Goal: Task Accomplishment & Management: Use online tool/utility

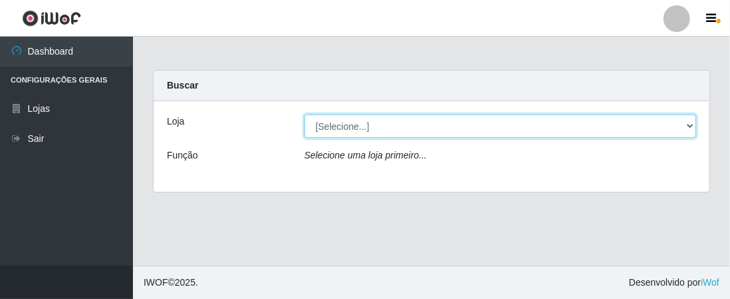
click at [691, 120] on select "[Selecione...] Extrabom - Loja 01 Centro de Distribuição" at bounding box center [501, 125] width 392 height 23
select select "435"
click at [305, 114] on select "[Selecione...] Extrabom - Loja 01 Centro de Distribuição" at bounding box center [501, 125] width 392 height 23
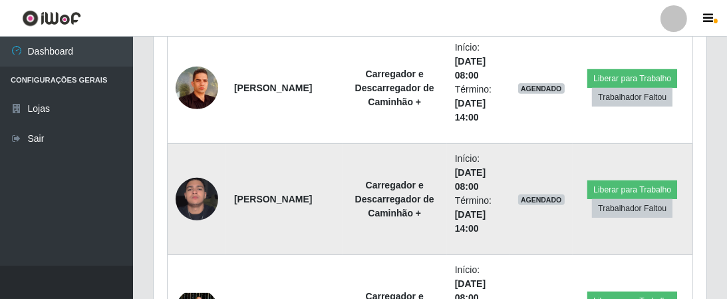
scroll to position [532, 0]
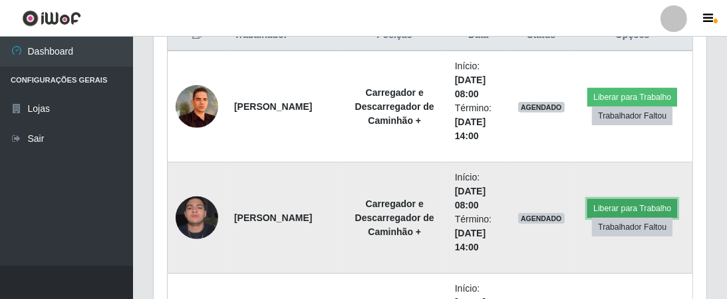
click at [638, 202] on button "Liberar para Trabalho" at bounding box center [632, 208] width 90 height 19
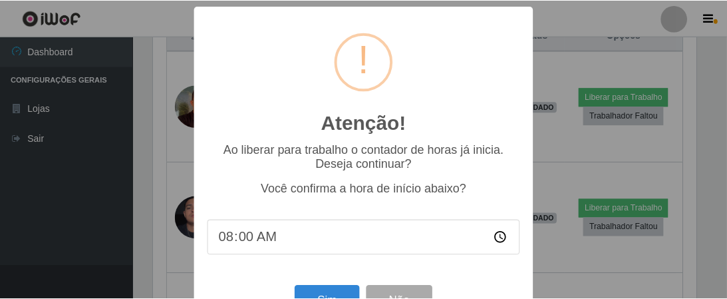
scroll to position [46, 0]
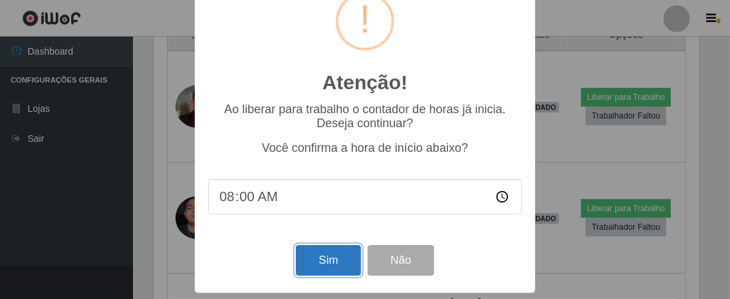
click at [327, 263] on button "Sim" at bounding box center [328, 260] width 64 height 31
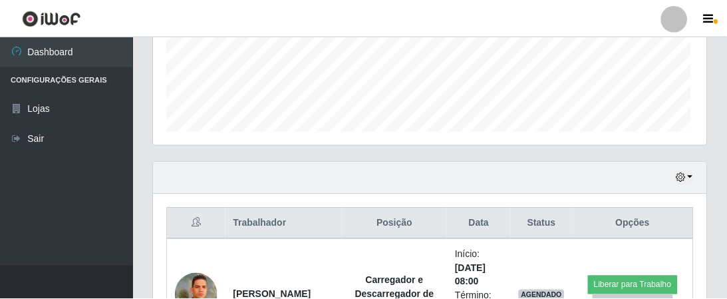
scroll to position [275, 547]
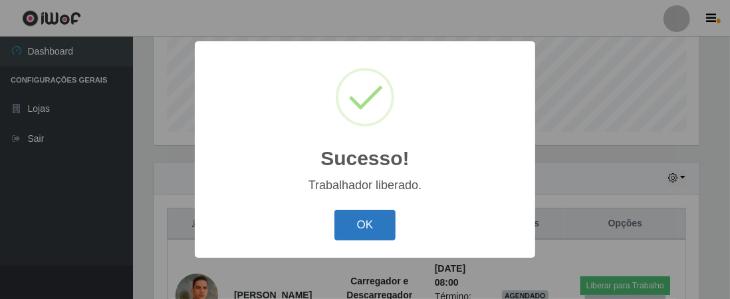
click at [362, 229] on button "OK" at bounding box center [365, 224] width 62 height 31
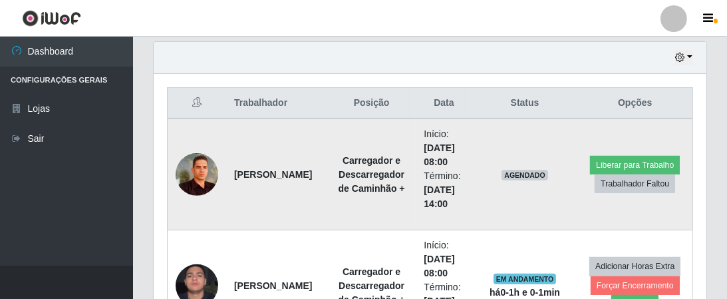
scroll to position [465, 0]
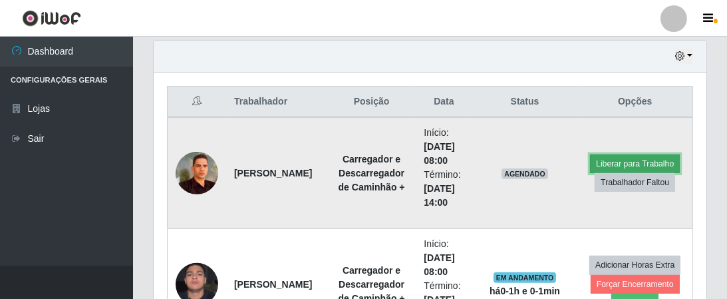
click at [638, 158] on button "Liberar para Trabalho" at bounding box center [635, 163] width 90 height 19
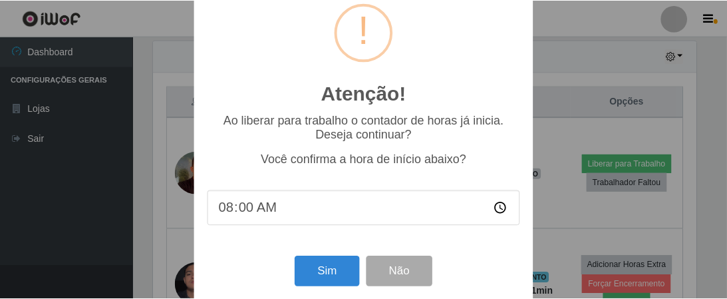
scroll to position [46, 0]
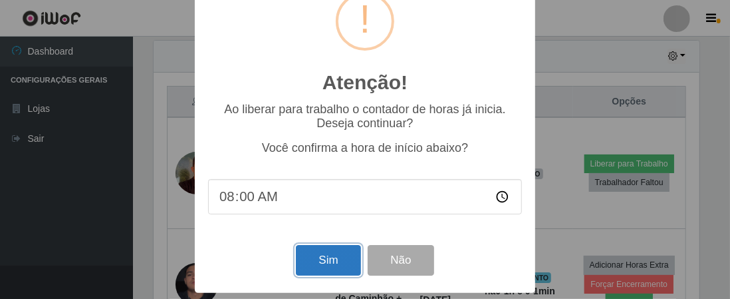
click at [320, 257] on button "Sim" at bounding box center [328, 260] width 64 height 31
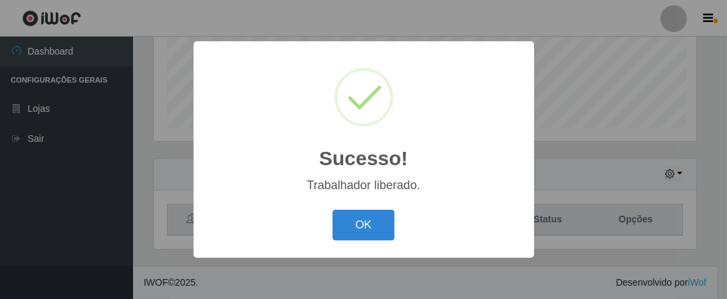
scroll to position [275, 547]
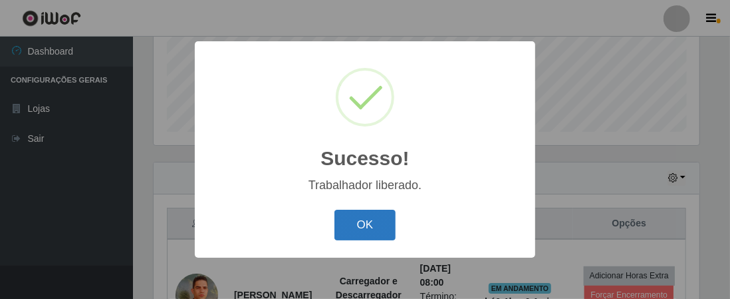
click at [372, 221] on button "OK" at bounding box center [365, 224] width 62 height 31
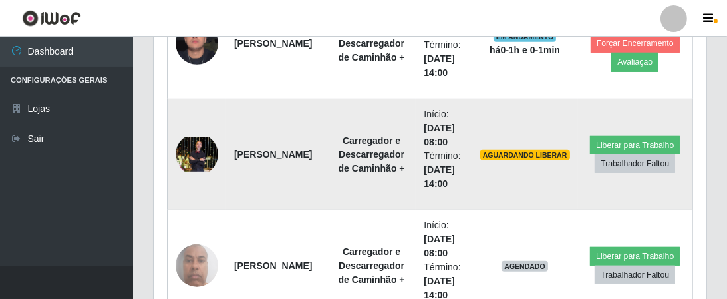
scroll to position [743, 0]
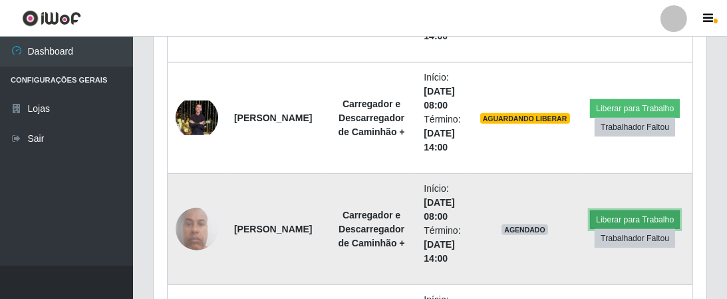
click at [642, 213] on button "Liberar para Trabalho" at bounding box center [635, 219] width 90 height 19
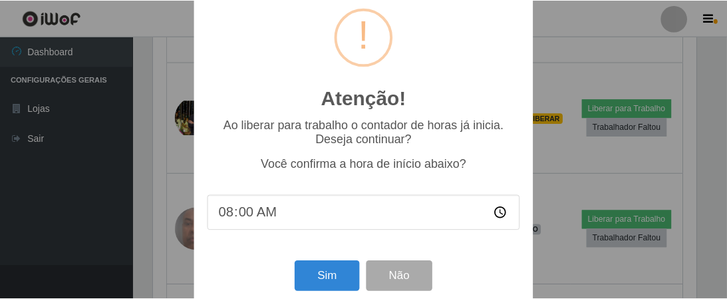
scroll to position [46, 0]
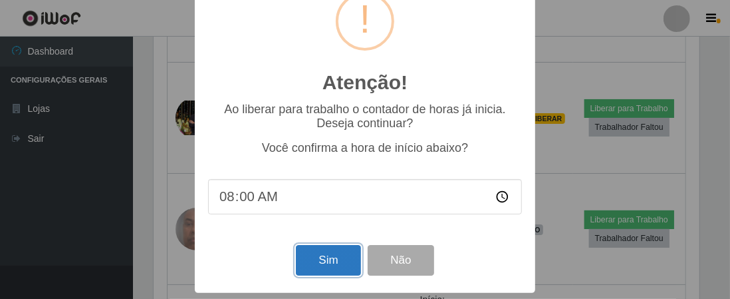
click at [322, 261] on button "Sim" at bounding box center [328, 260] width 64 height 31
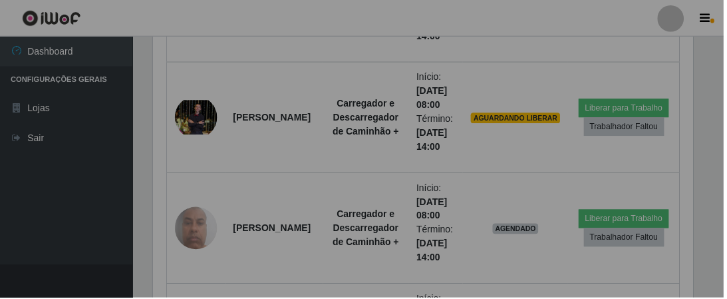
scroll to position [275, 547]
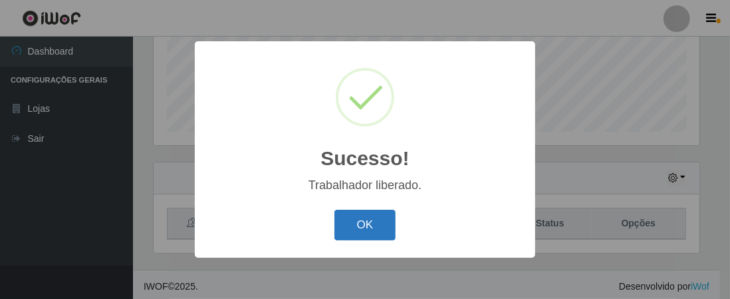
click at [372, 227] on button "OK" at bounding box center [365, 224] width 62 height 31
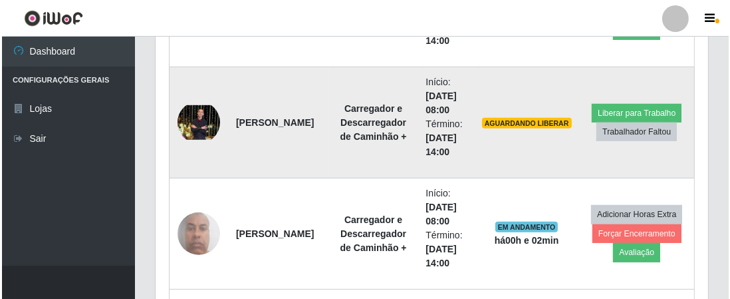
scroll to position [719, 0]
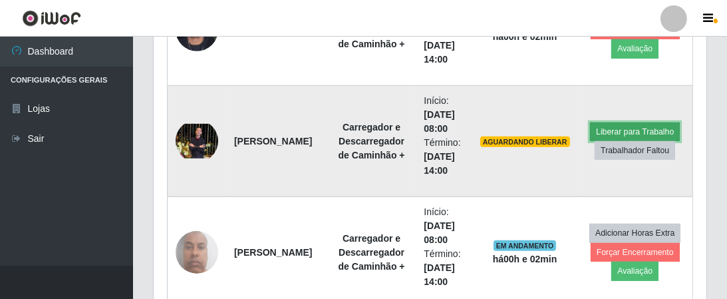
click at [636, 124] on button "Liberar para Trabalho" at bounding box center [635, 131] width 90 height 19
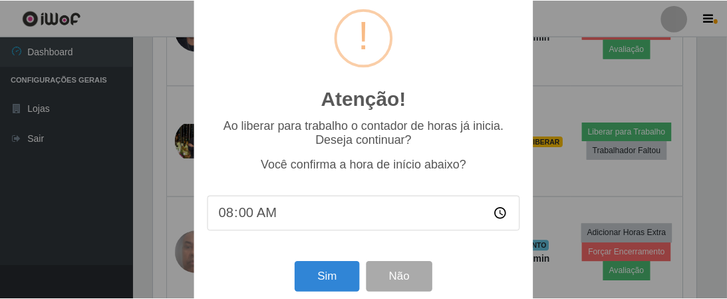
scroll to position [46, 0]
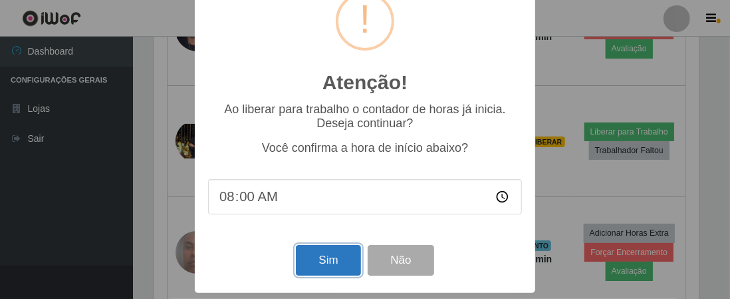
click at [330, 261] on button "Sim" at bounding box center [328, 260] width 64 height 31
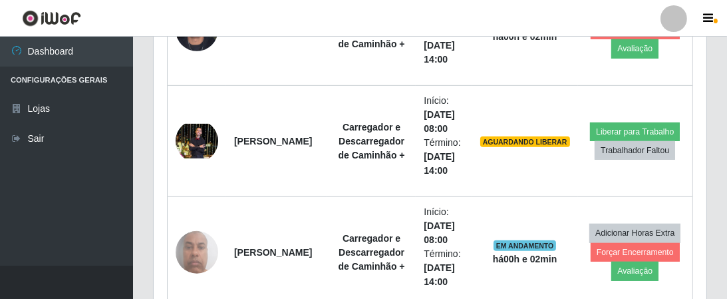
scroll to position [275, 547]
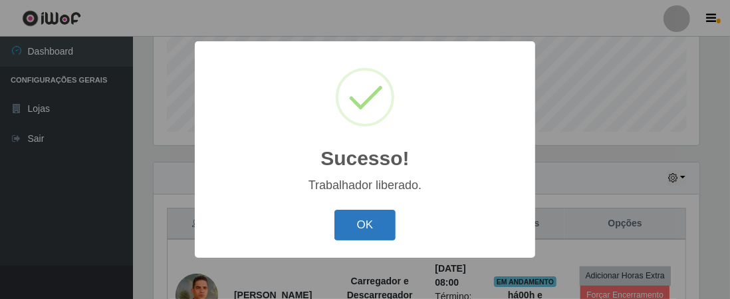
click at [370, 223] on button "OK" at bounding box center [365, 224] width 62 height 31
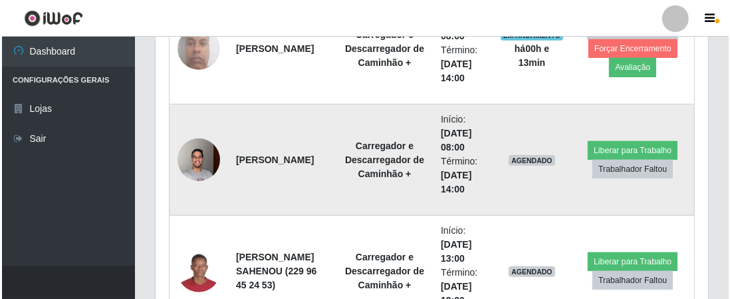
scroll to position [919, 0]
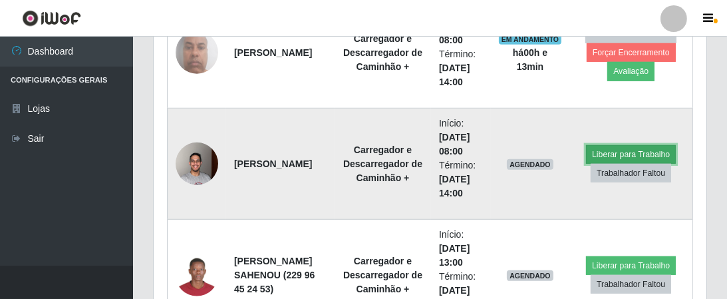
click at [639, 148] on button "Liberar para Trabalho" at bounding box center [631, 154] width 90 height 19
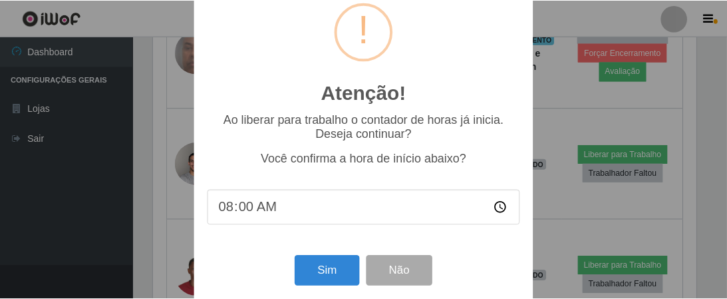
scroll to position [46, 0]
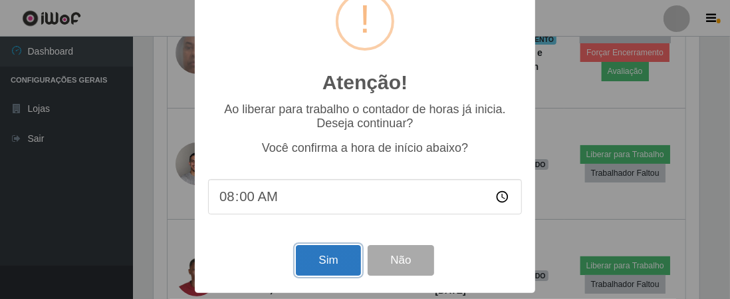
click at [321, 261] on button "Sim" at bounding box center [328, 260] width 64 height 31
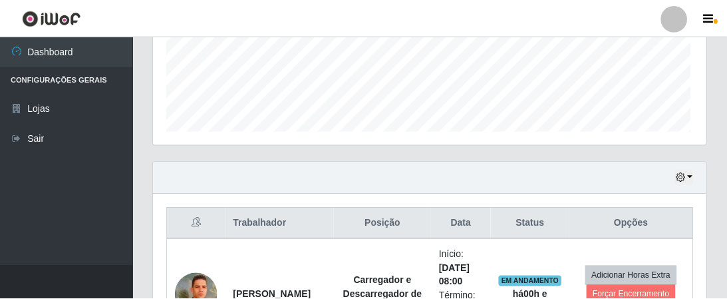
scroll to position [275, 547]
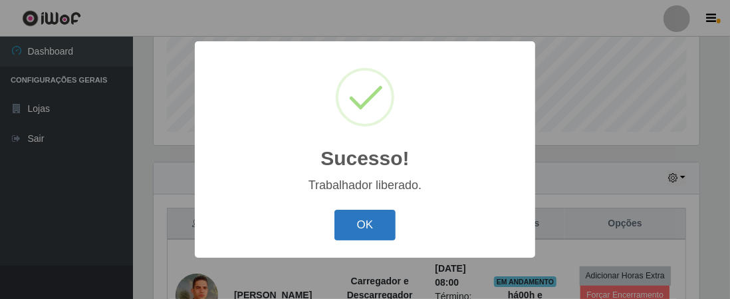
click at [376, 229] on button "OK" at bounding box center [365, 224] width 62 height 31
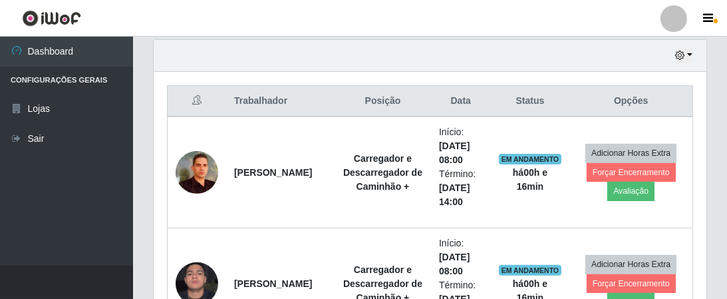
scroll to position [410, 0]
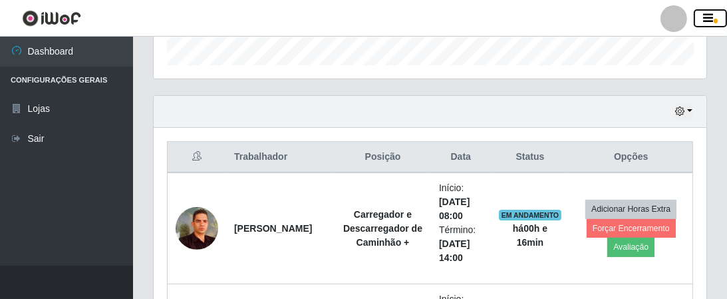
click at [709, 24] on button "button" at bounding box center [709, 18] width 33 height 19
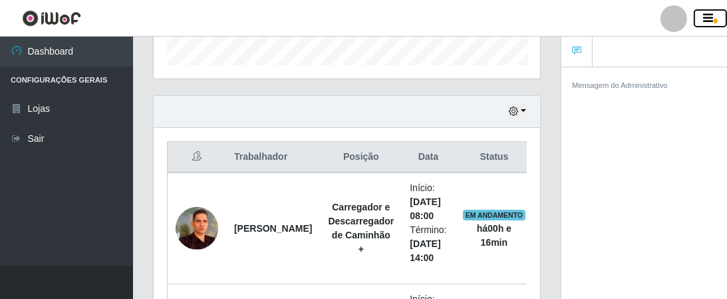
scroll to position [664606, 664494]
click at [713, 19] on icon "button" at bounding box center [708, 19] width 10 height 12
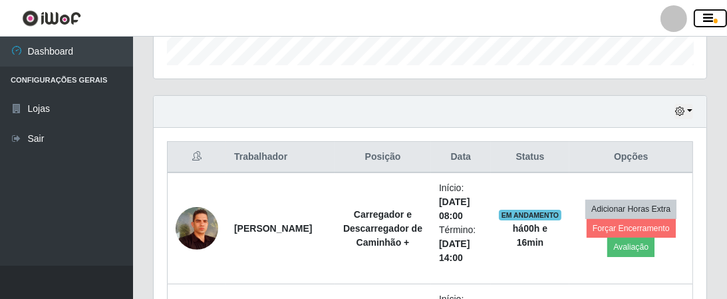
scroll to position [664606, 664328]
click at [713, 19] on icon "button" at bounding box center [708, 19] width 10 height 12
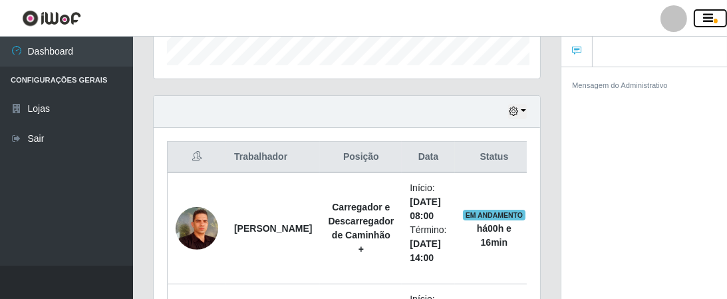
scroll to position [664606, 664494]
click at [713, 19] on icon "button" at bounding box center [708, 19] width 10 height 12
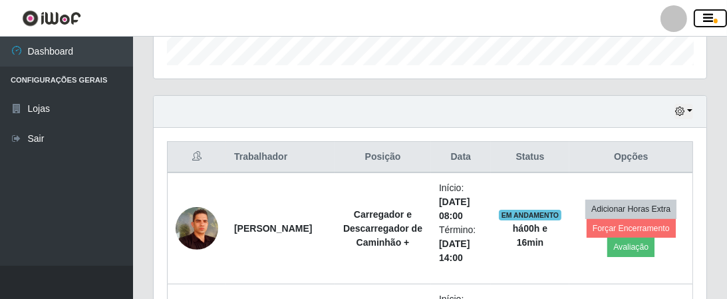
scroll to position [275, 553]
